Goal: Information Seeking & Learning: Learn about a topic

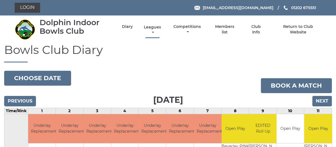
click at [154, 28] on link "Leagues" at bounding box center [152, 30] width 20 height 11
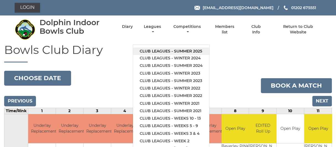
click at [171, 50] on link "Club leagues - Summer 2025" at bounding box center [171, 50] width 76 height 7
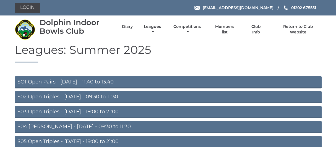
scroll to position [27, 0]
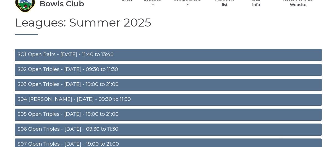
click at [60, 68] on link "S02 Open Triples - [DATE] - 09:30 to 11:30" at bounding box center [168, 70] width 307 height 12
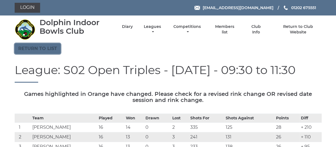
click at [43, 49] on link "Return to list" at bounding box center [38, 48] width 46 height 10
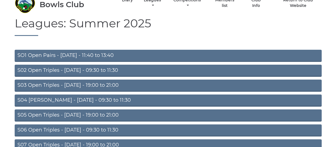
scroll to position [83, 0]
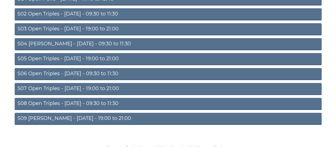
click at [72, 101] on link "S08 Open Triples - Friday - 09:30 to 11:30" at bounding box center [168, 104] width 307 height 12
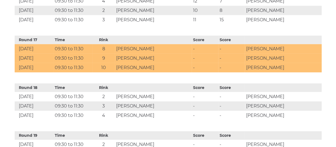
scroll to position [954, 0]
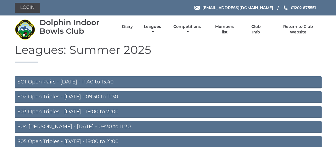
scroll to position [80, 0]
